Goal: Task Accomplishment & Management: Use online tool/utility

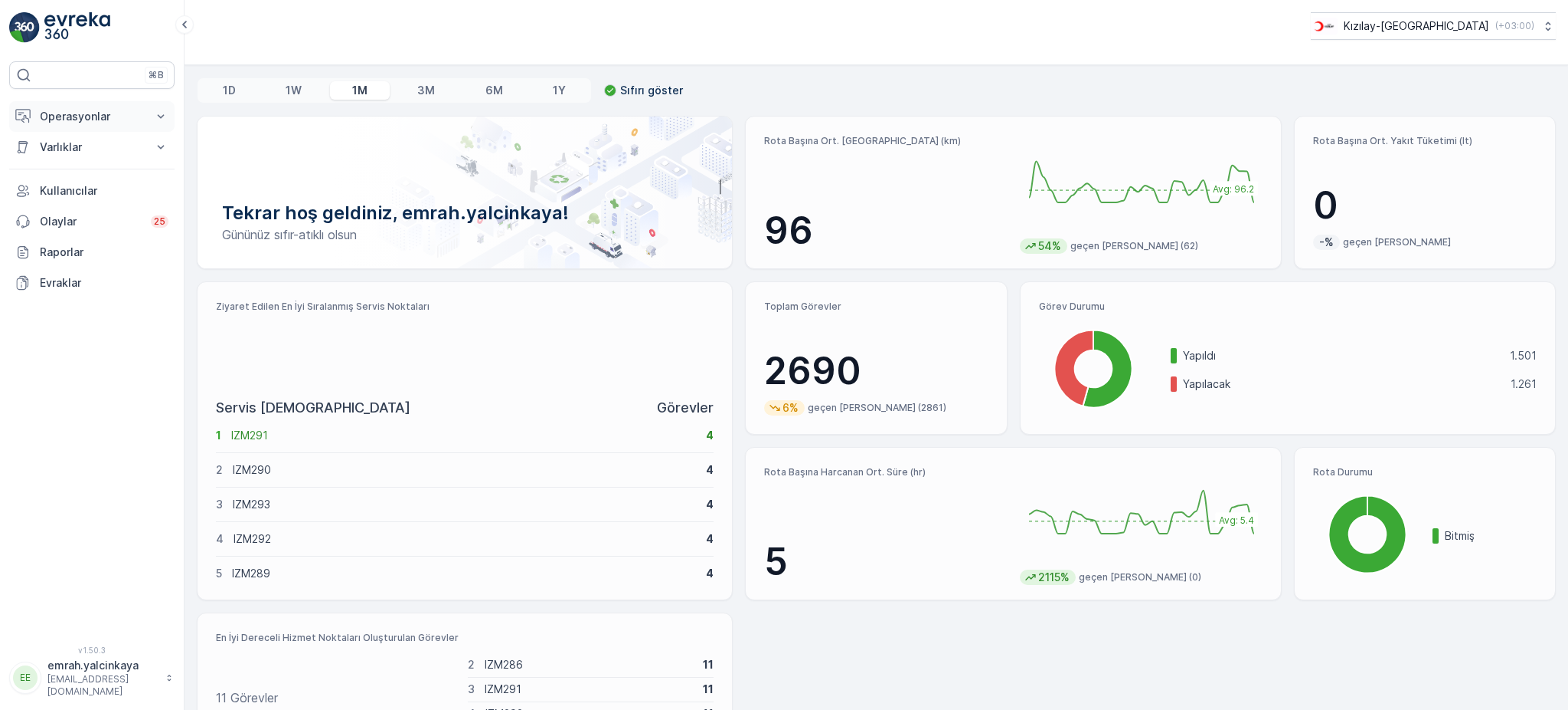
click at [78, 110] on p "Operasyonlar" at bounding box center [92, 117] width 105 height 16
click at [88, 189] on p "Rotalar & Görevler" at bounding box center [86, 185] width 95 height 16
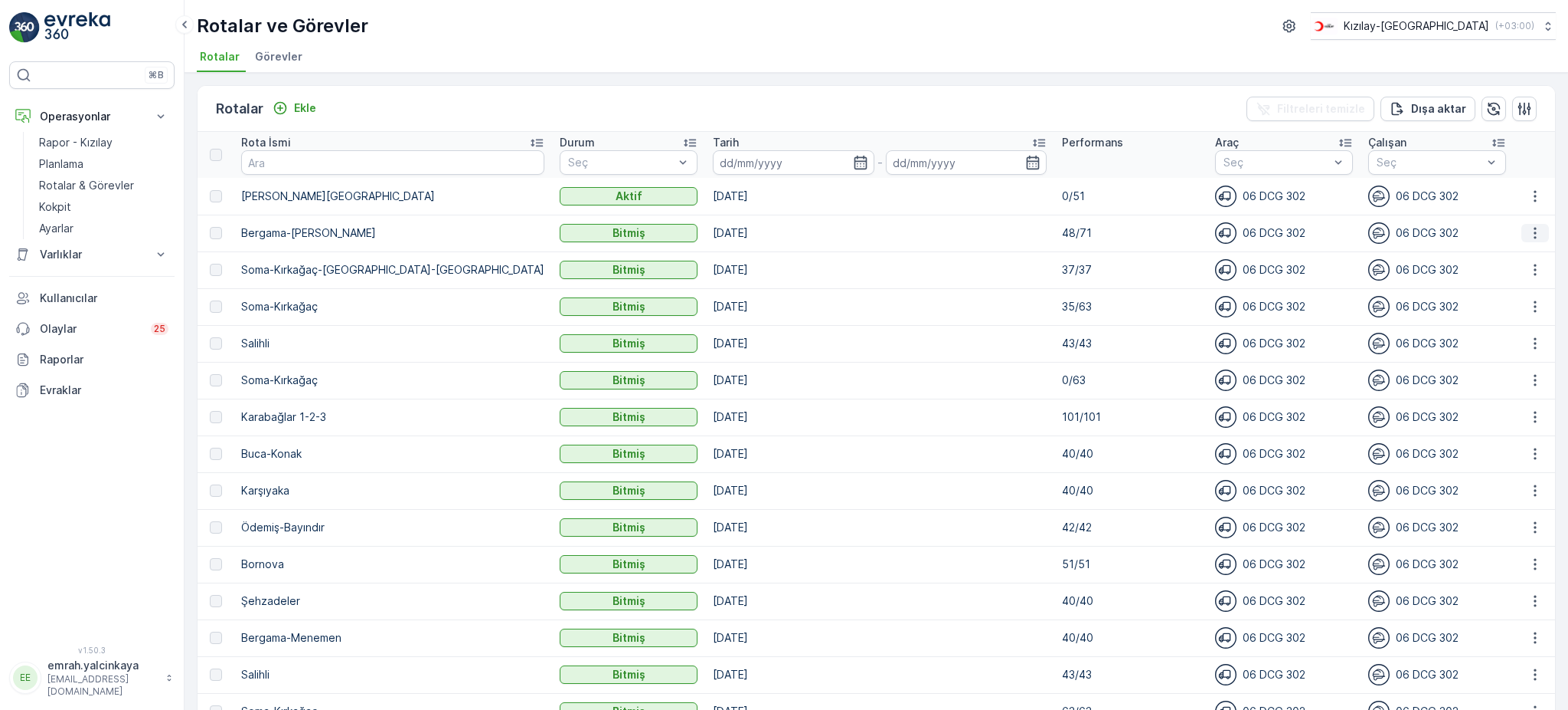
click at [1529, 238] on icon "button" at bounding box center [1535, 232] width 16 height 16
click at [1527, 252] on span "Daha fazla ayrıntı görün" at bounding box center [1500, 255] width 122 height 16
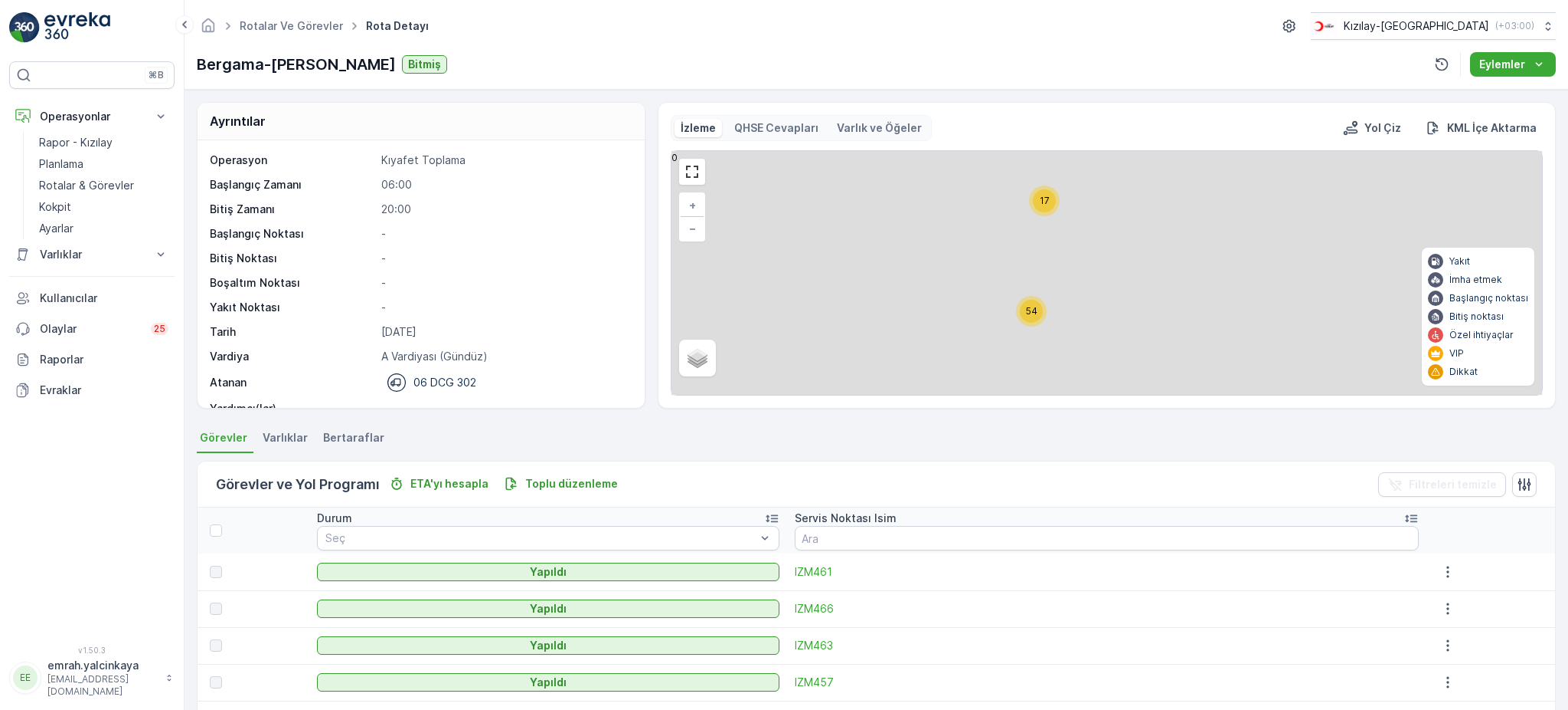
scroll to position [102, 0]
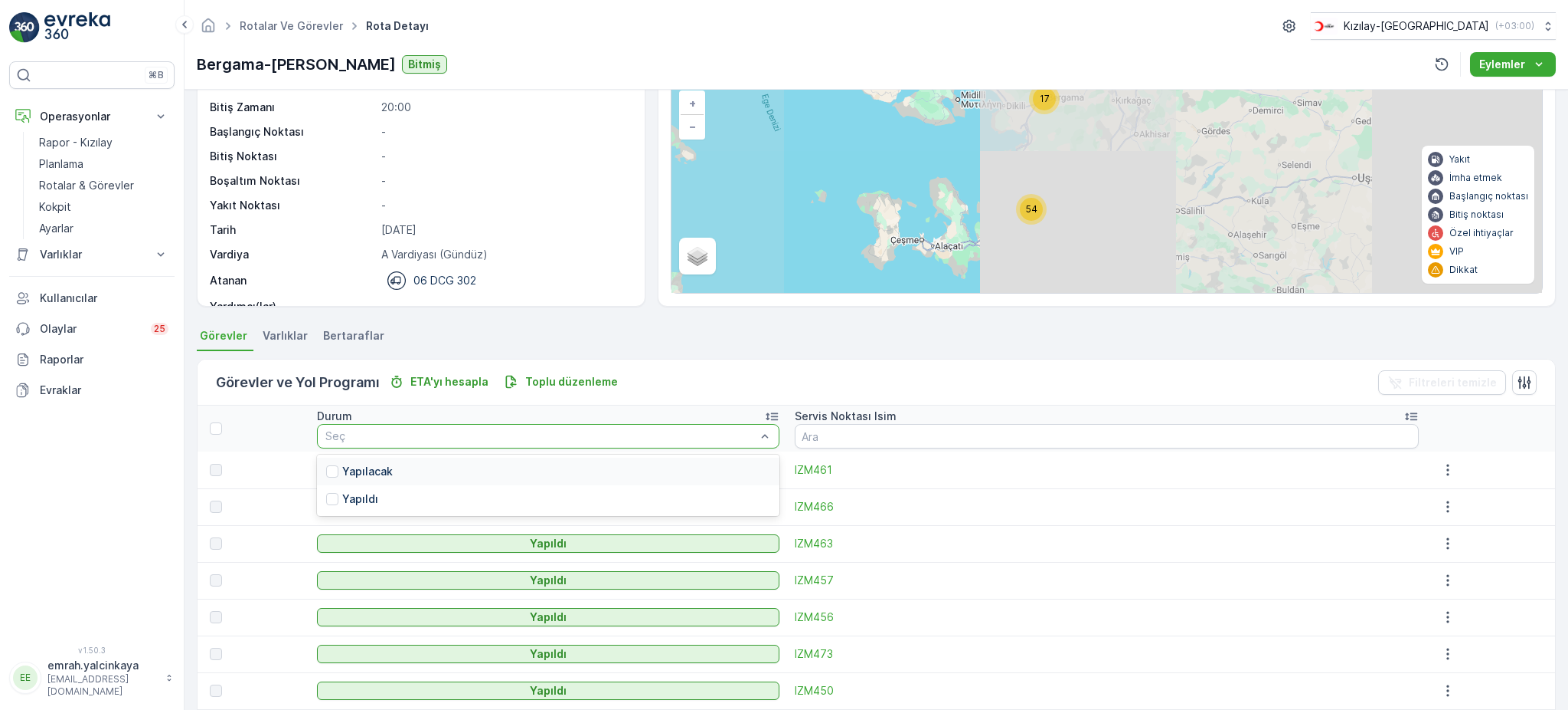
click at [749, 472] on div "Yapılacak" at bounding box center [548, 471] width 462 height 28
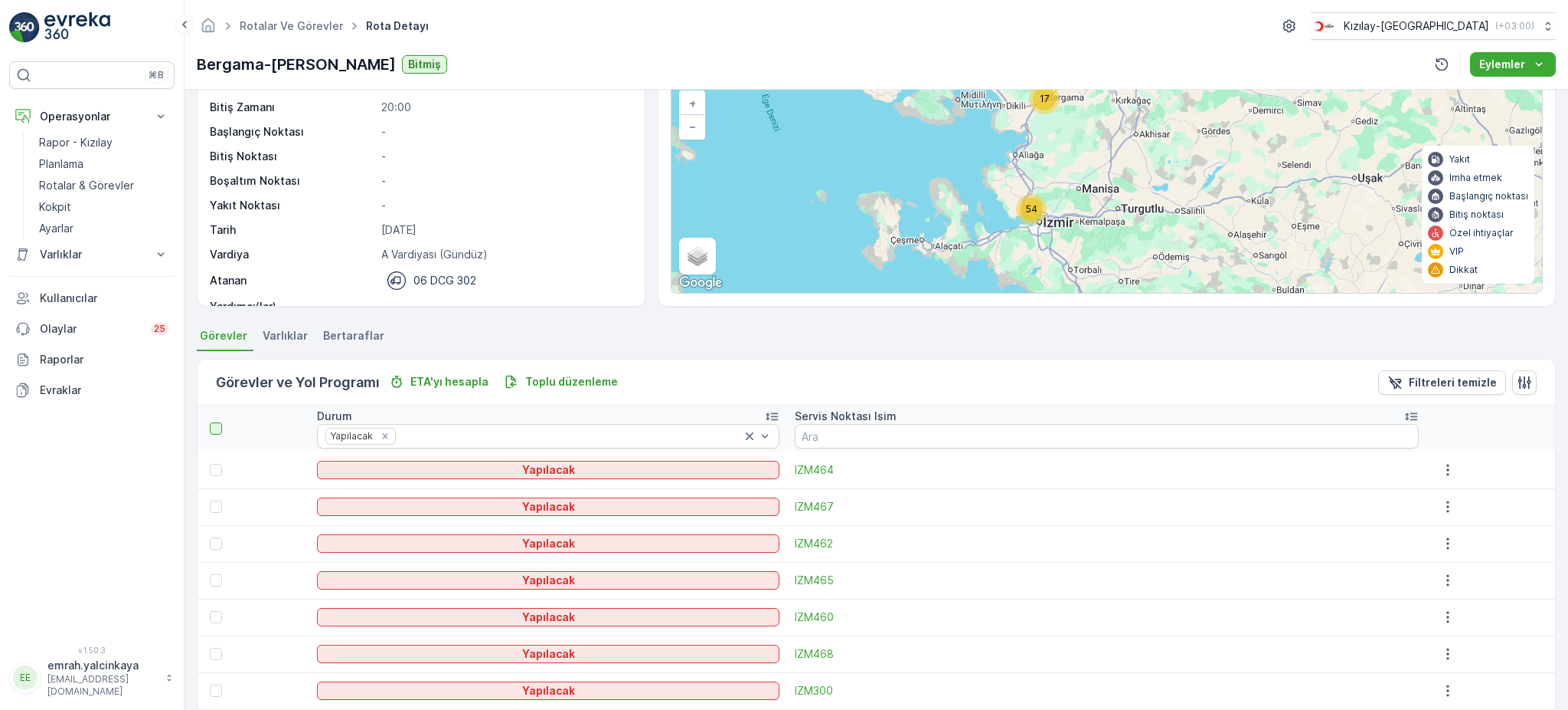
click at [216, 430] on div at bounding box center [216, 428] width 12 height 12
click at [218, 422] on input "checkbox" at bounding box center [218, 422] width 0 height 0
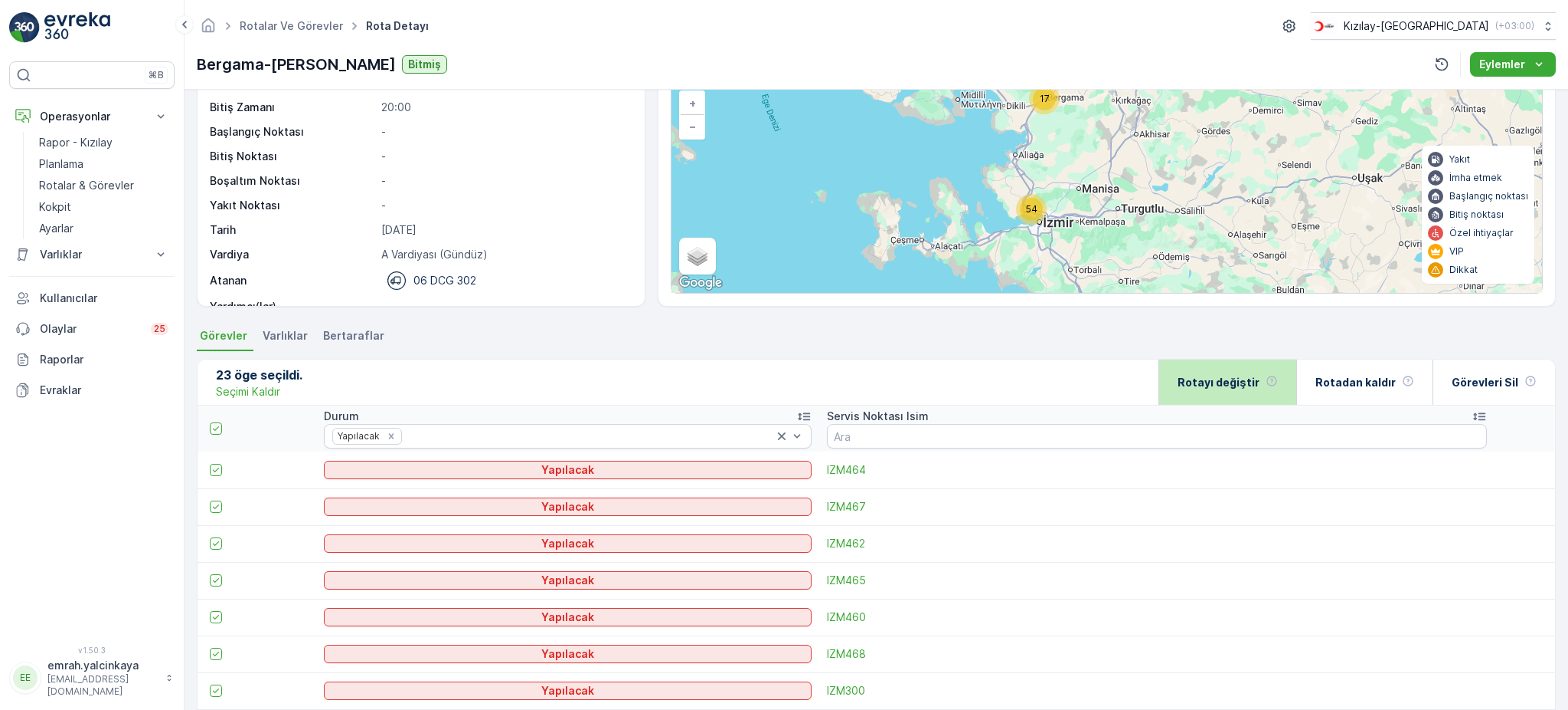
click at [1266, 375] on div "Rotayı değiştir" at bounding box center [1228, 381] width 100 height 45
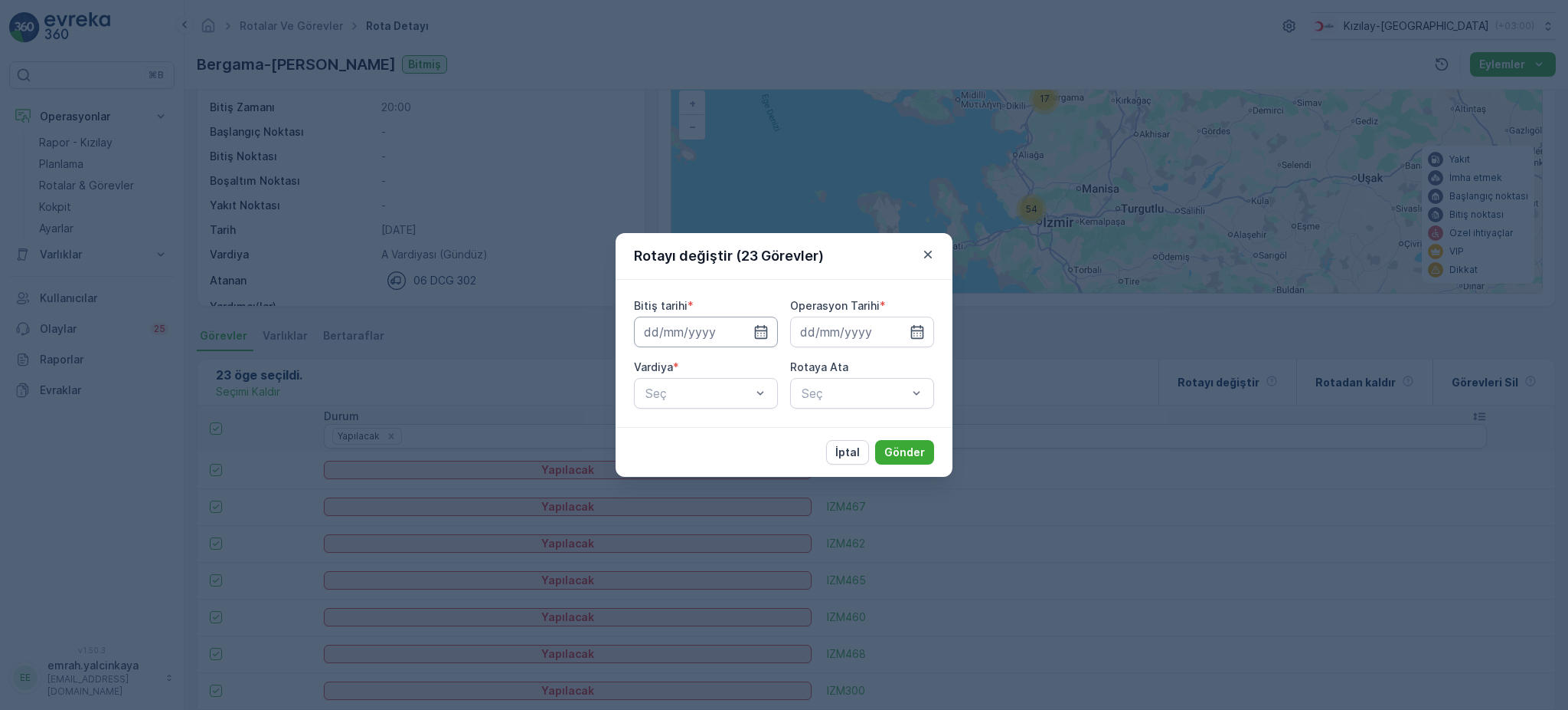
click at [688, 338] on input at bounding box center [706, 331] width 144 height 31
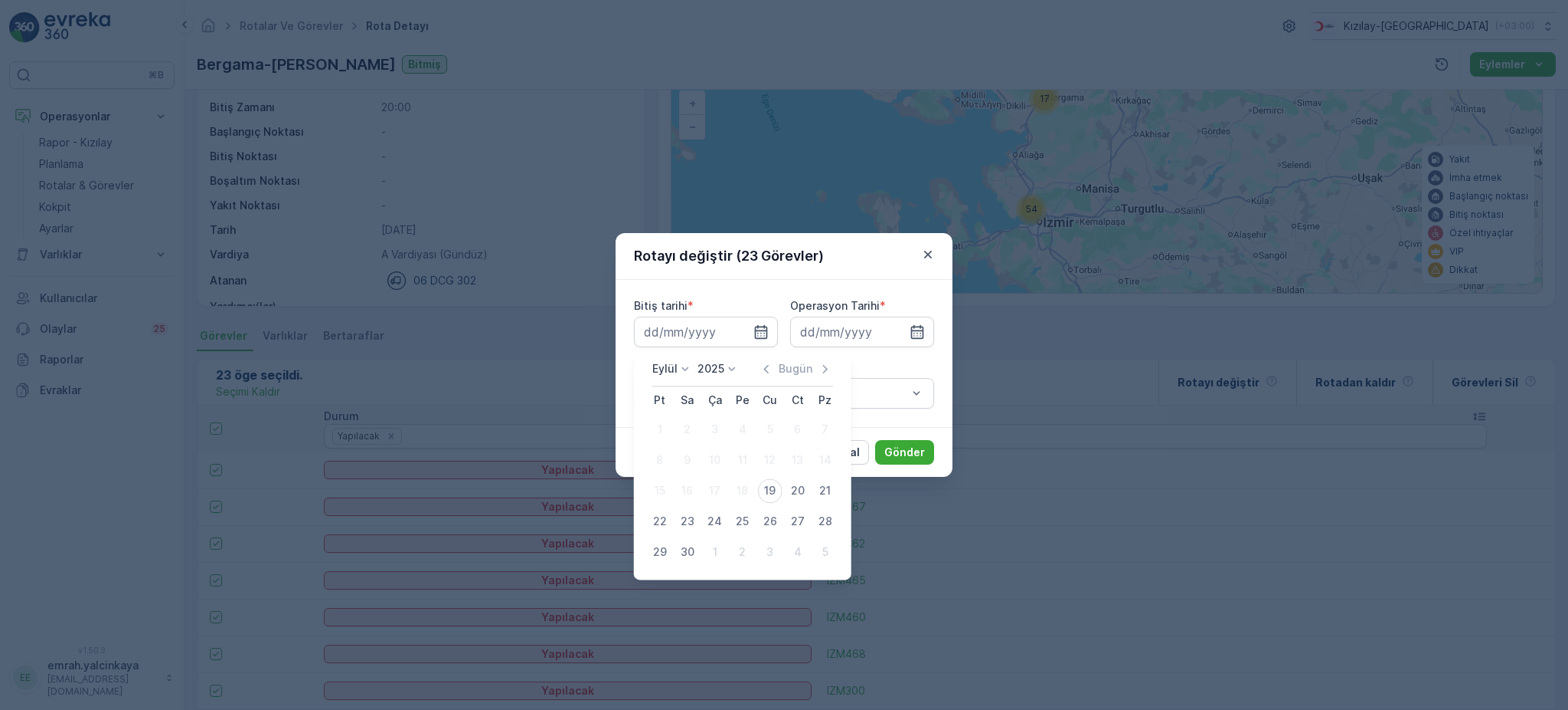
drag, startPoint x: 769, startPoint y: 486, endPoint x: 851, endPoint y: 425, distance: 102.2
click at [769, 485] on div "19" at bounding box center [771, 491] width 24 height 24
type input "[DATE]"
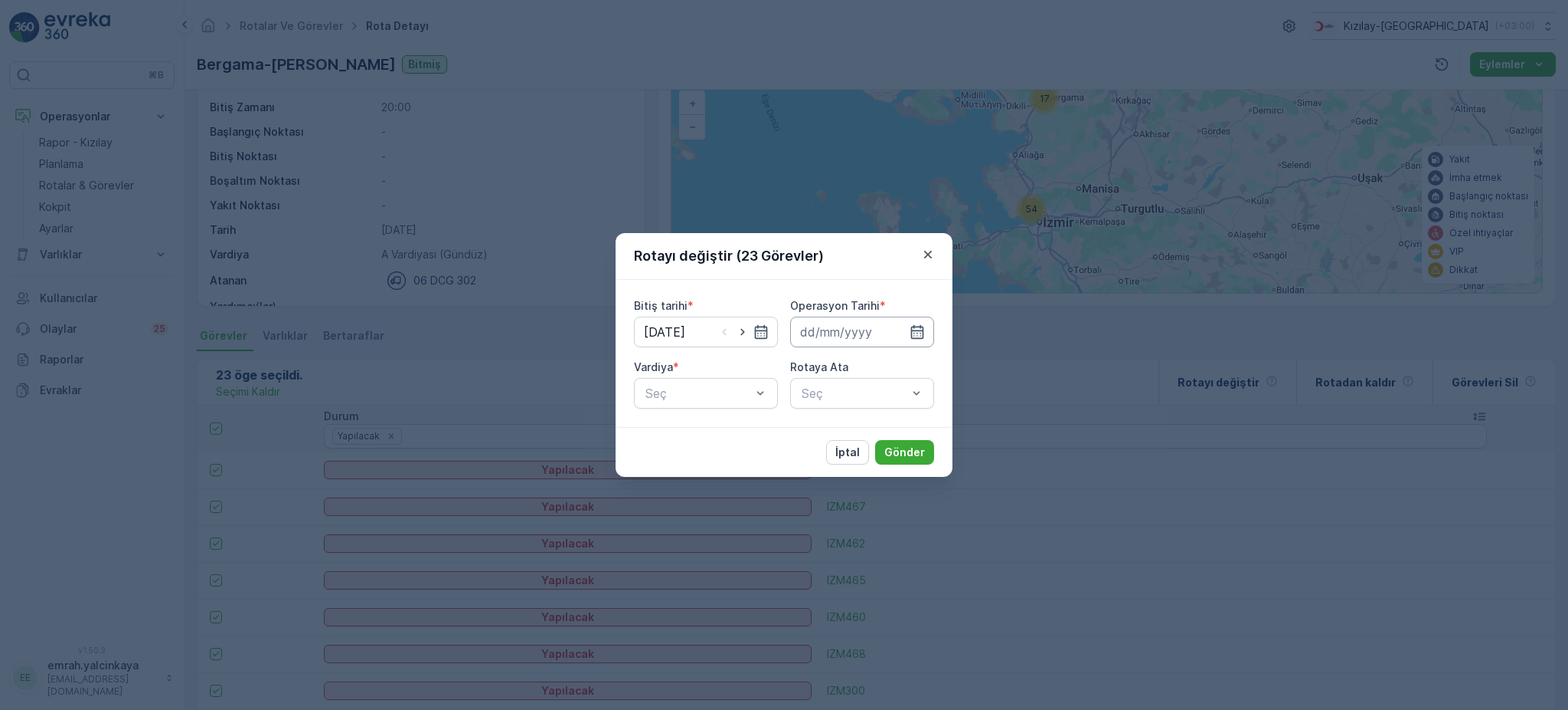
click at [877, 340] on input at bounding box center [862, 331] width 144 height 31
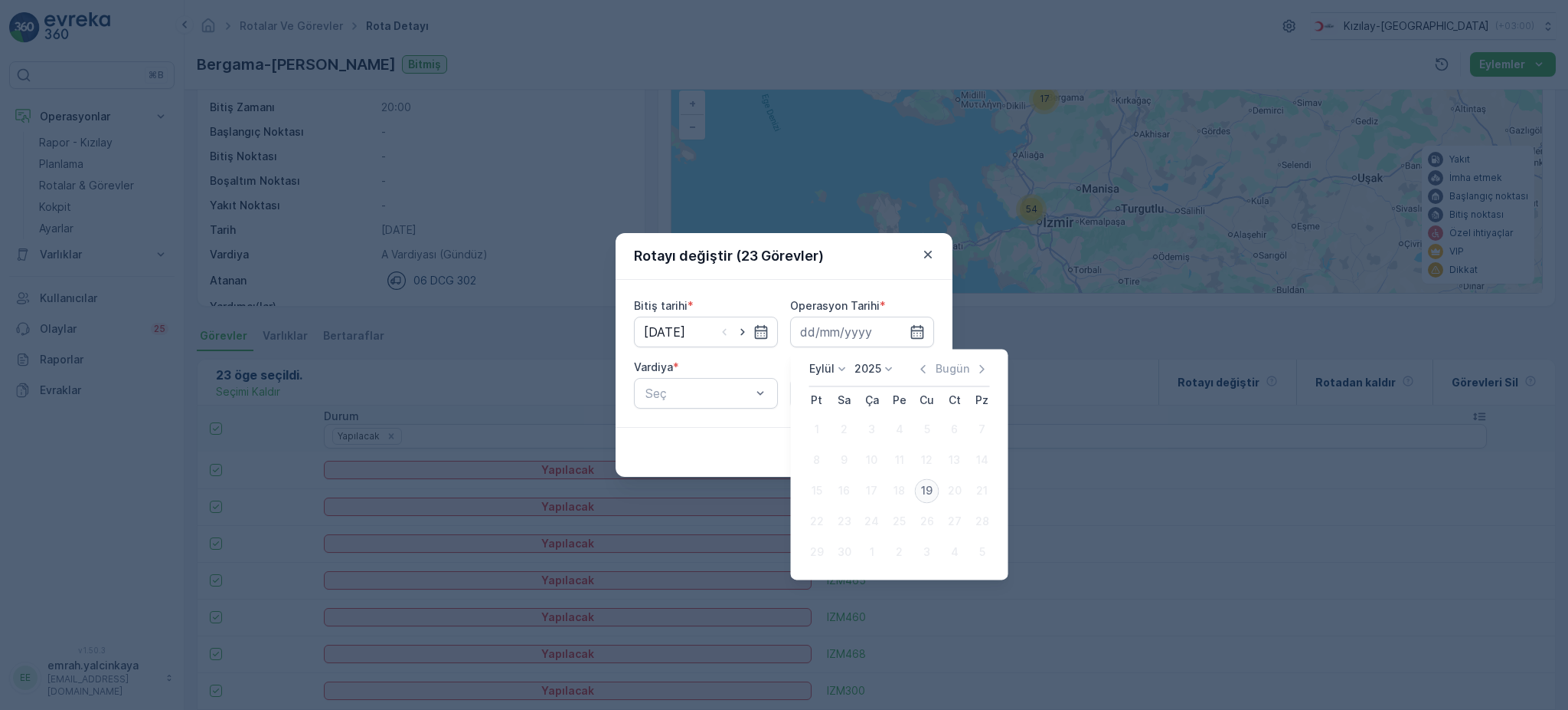
click at [932, 494] on div "19" at bounding box center [927, 491] width 24 height 24
type input "[DATE]"
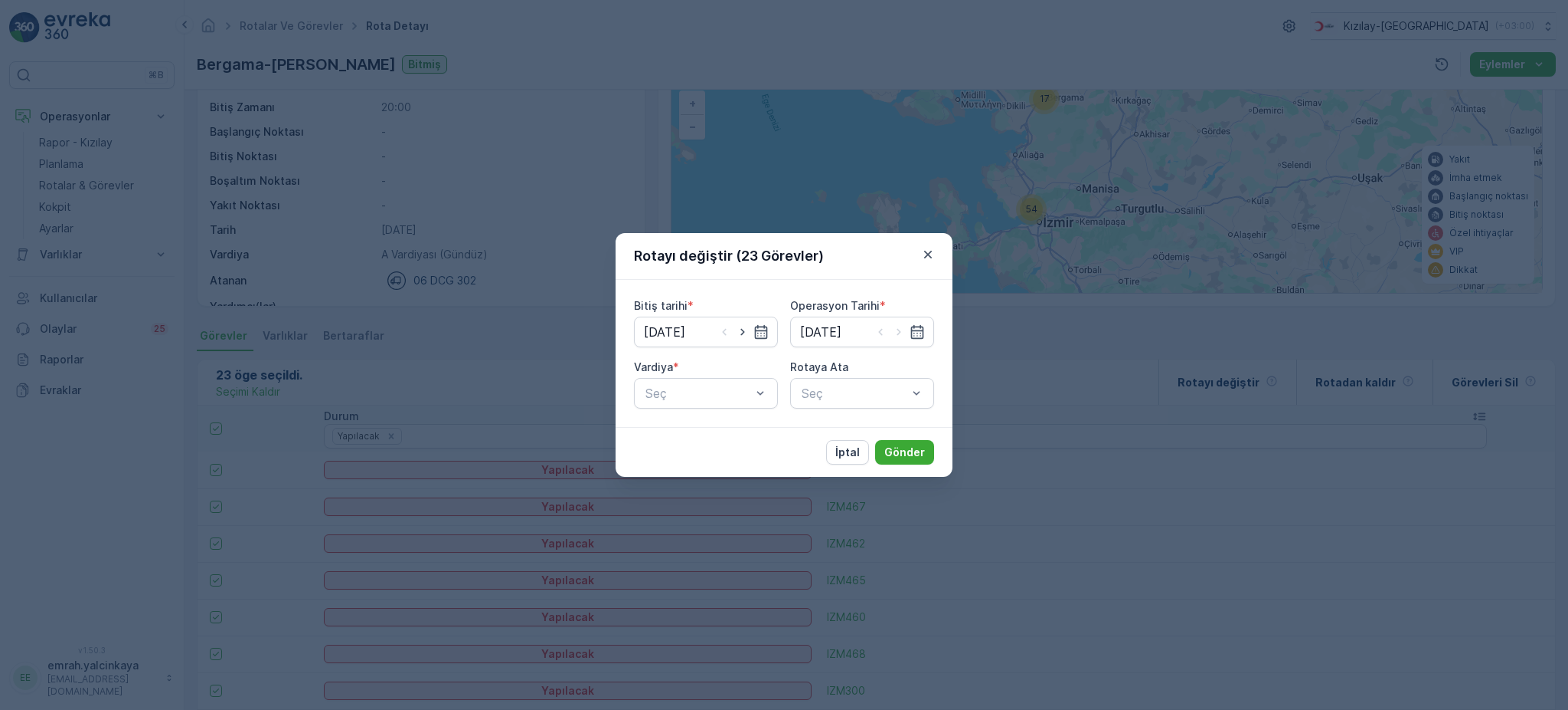
click at [718, 376] on div "Vardiya * Seç" at bounding box center [706, 383] width 144 height 49
click at [722, 428] on span "A Vardiyası (Gündüz)" at bounding box center [702, 430] width 118 height 14
click at [825, 403] on div "Seç" at bounding box center [862, 392] width 144 height 31
click at [825, 430] on span "[PERSON_NAME] (Aktif ) - 06 DCG 302" at bounding box center [862, 438] width 126 height 28
click at [917, 457] on p "Gönder" at bounding box center [905, 452] width 41 height 16
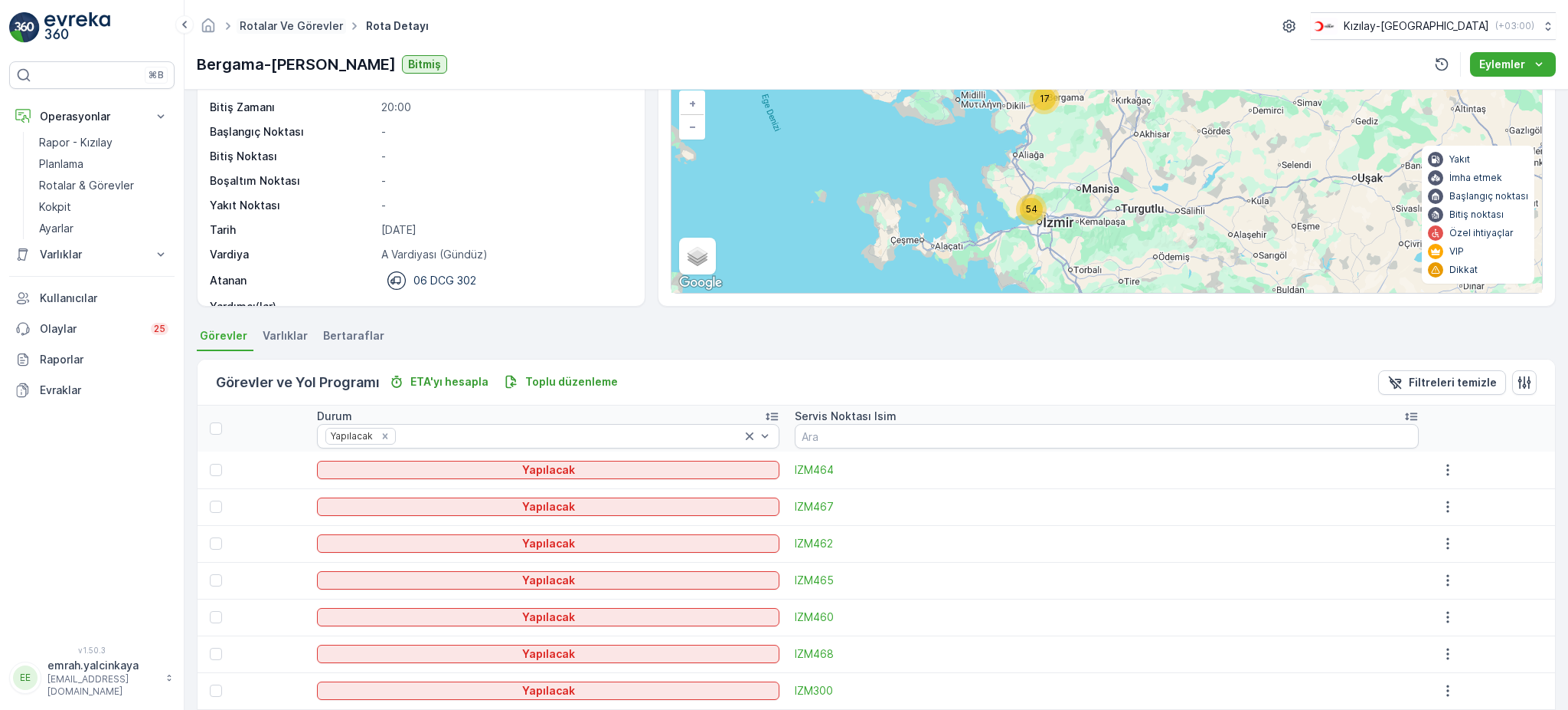
click at [301, 29] on link "Rotalar ve Görevler" at bounding box center [291, 26] width 104 height 13
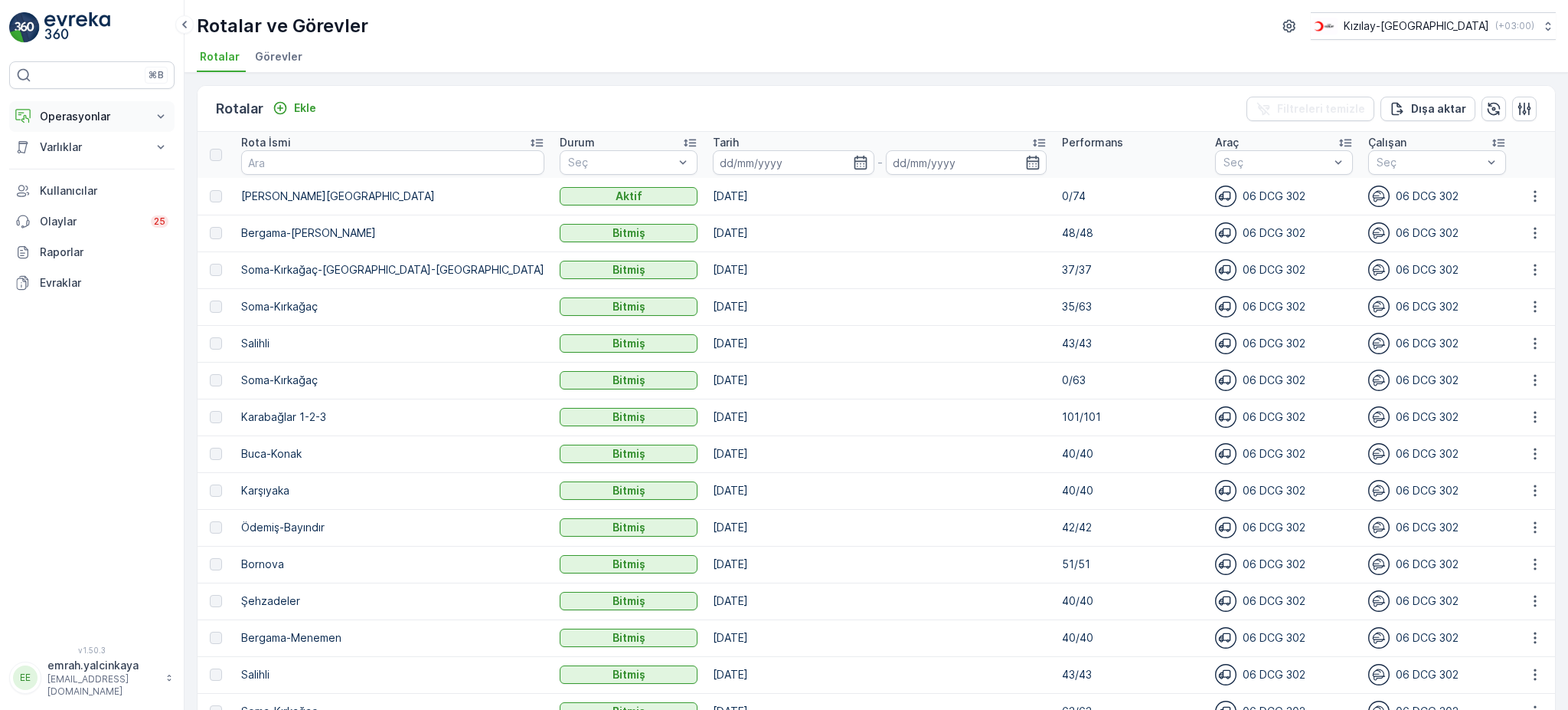
click at [75, 117] on p "Operasyonlar" at bounding box center [92, 117] width 105 height 16
click at [55, 145] on p "Rapor - Kızılay" at bounding box center [75, 143] width 73 height 16
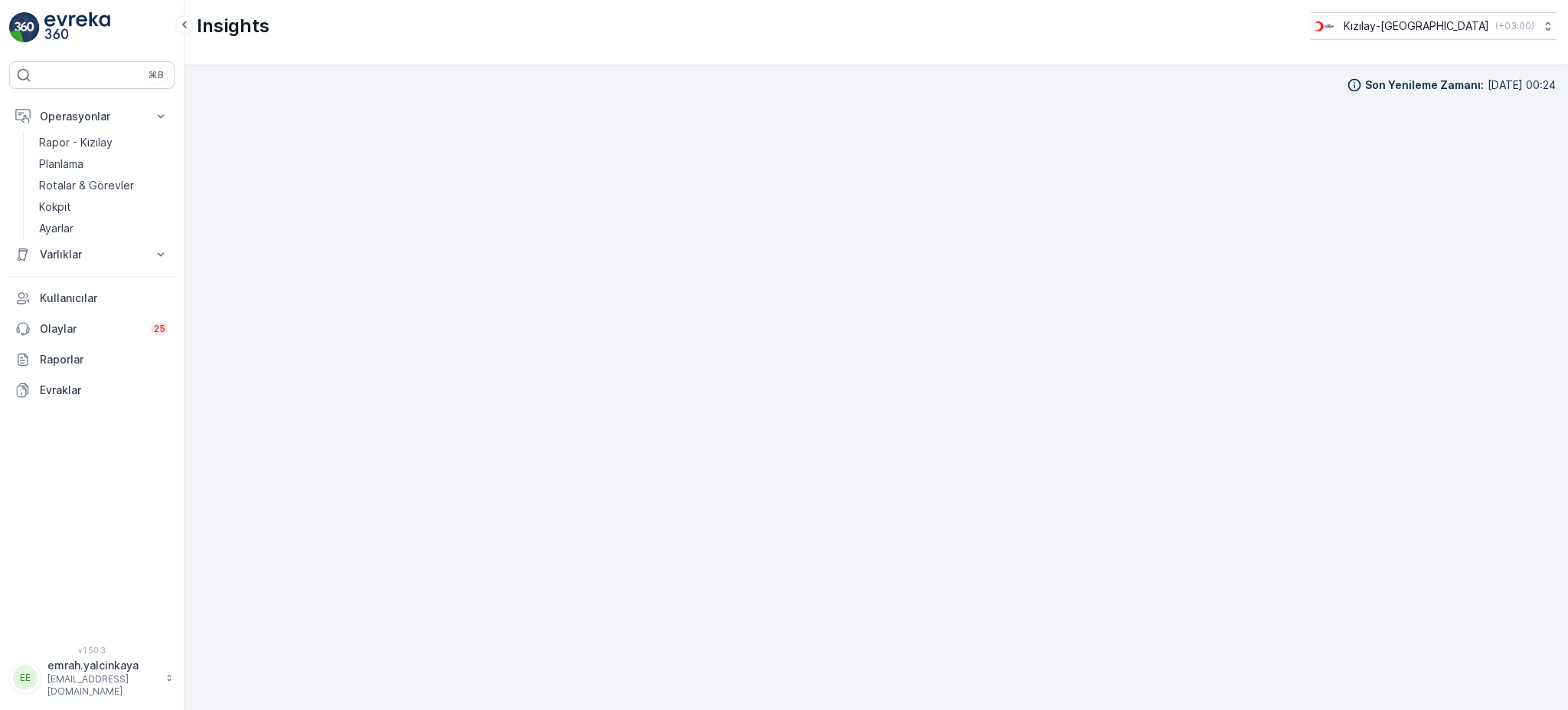
scroll to position [16, 0]
